Goal: Information Seeking & Learning: Learn about a topic

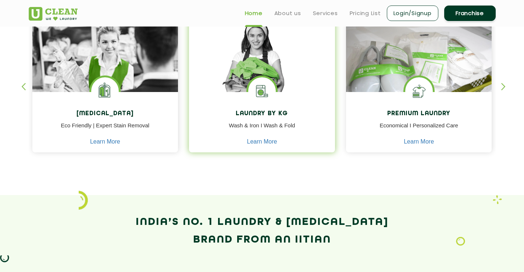
scroll to position [257, 0]
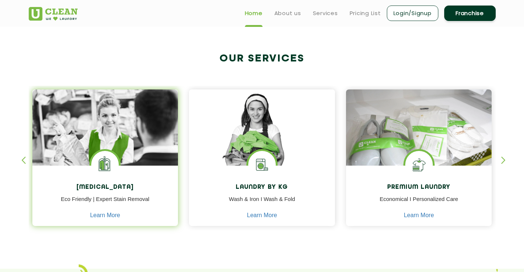
click at [102, 165] on img at bounding box center [105, 165] width 28 height 28
click at [107, 187] on h4 "[MEDICAL_DATA]" at bounding box center [105, 187] width 135 height 7
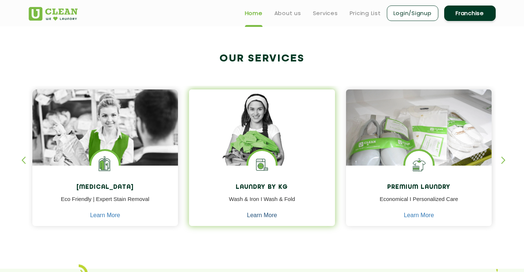
click at [261, 213] on link "Learn More" at bounding box center [262, 215] width 30 height 7
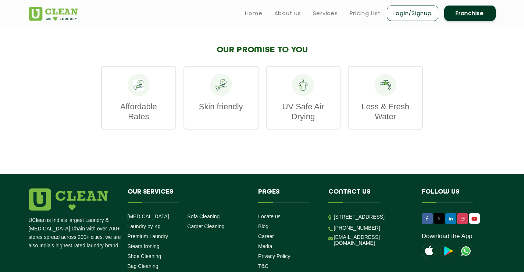
scroll to position [993, 0]
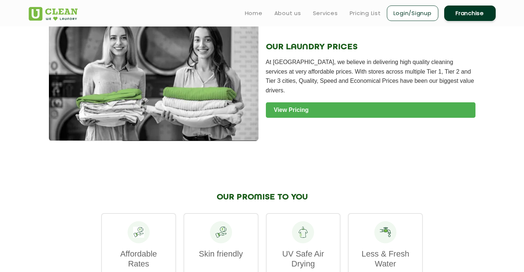
click at [292, 102] on link "View Pricing" at bounding box center [371, 109] width 210 height 15
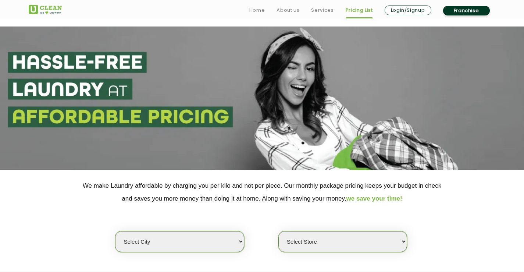
scroll to position [147, 0]
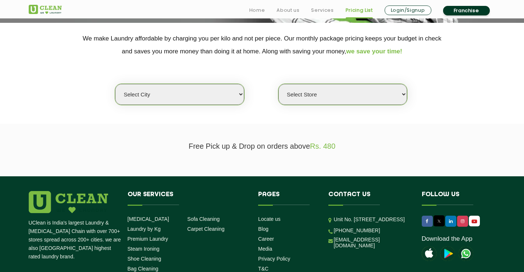
click at [236, 97] on select "Select city Aalo Agartala Agra Ahmedabad Akola Aligarh Alwar - UClean Select Am…" at bounding box center [179, 94] width 129 height 21
select select "14"
click at [201, 92] on select "Select city Aalo Agartala Agra Ahmedabad Akola Aligarh Alwar - UClean Select Am…" at bounding box center [179, 94] width 129 height 21
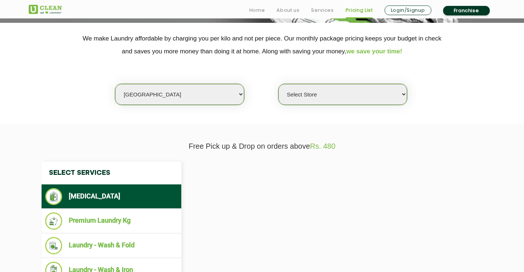
select select "0"
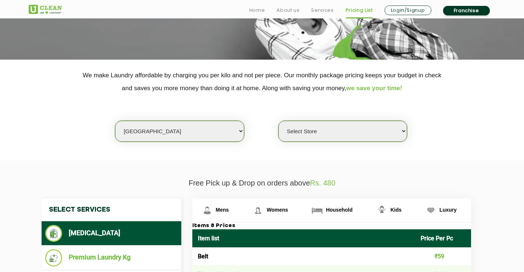
scroll to position [184, 0]
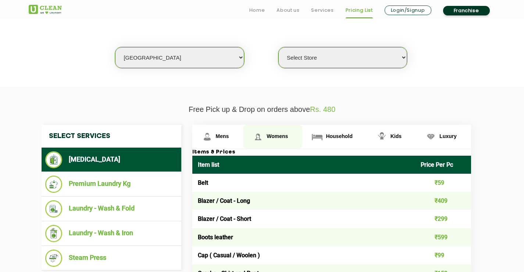
click at [275, 140] on link "Womens" at bounding box center [272, 137] width 59 height 24
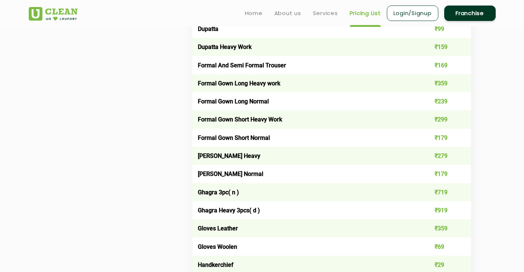
scroll to position [662, 0]
